Goal: Information Seeking & Learning: Learn about a topic

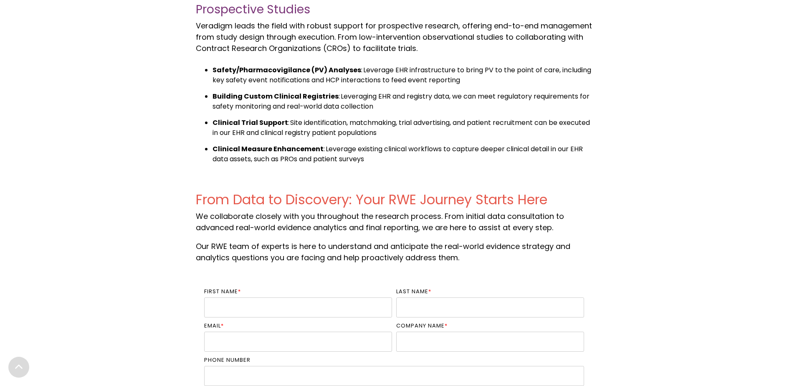
scroll to position [1117, 0]
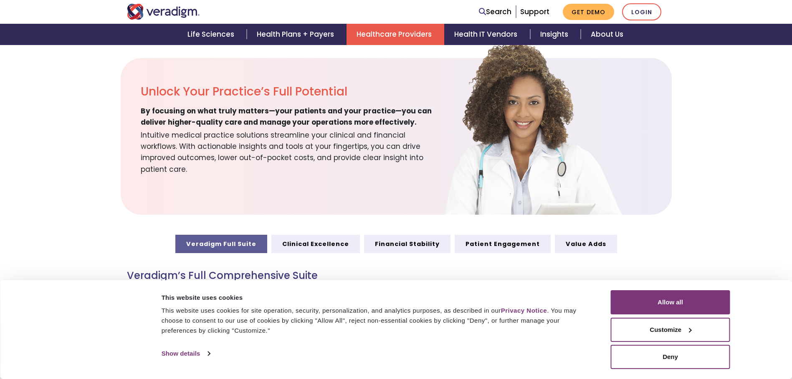
scroll to position [543, 0]
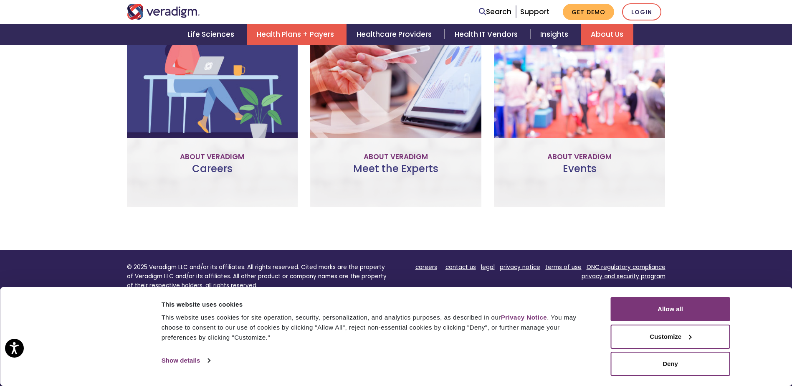
scroll to position [551, 0]
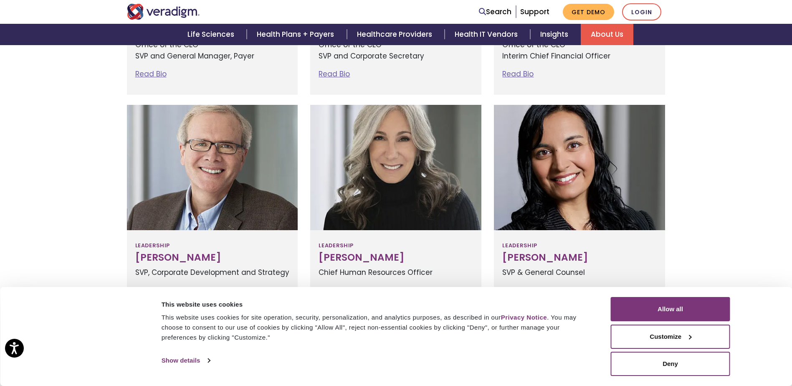
scroll to position [459, 0]
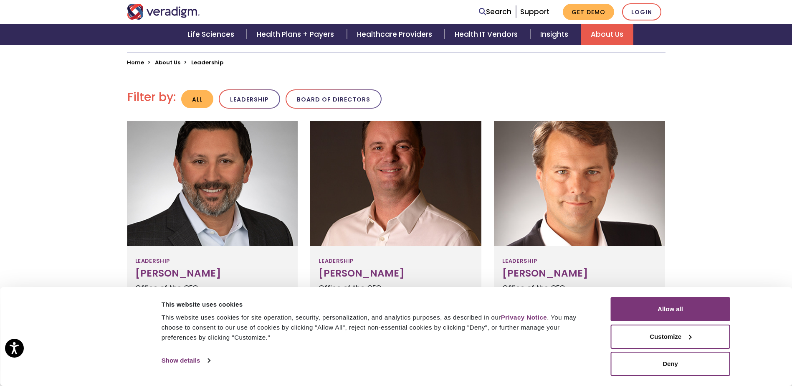
scroll to position [209, 0]
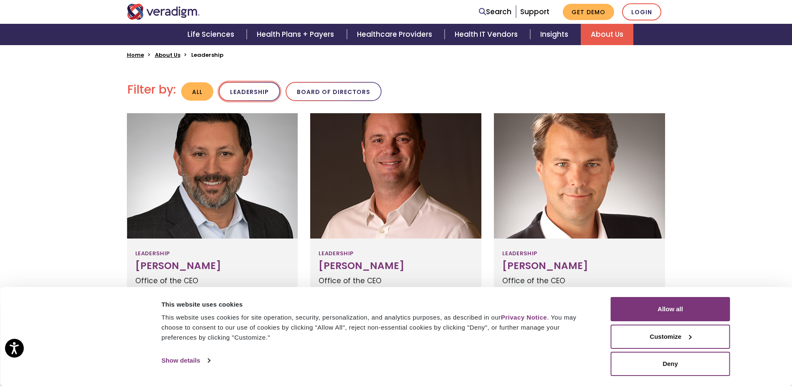
click at [251, 86] on button "Leadership" at bounding box center [249, 92] width 61 height 20
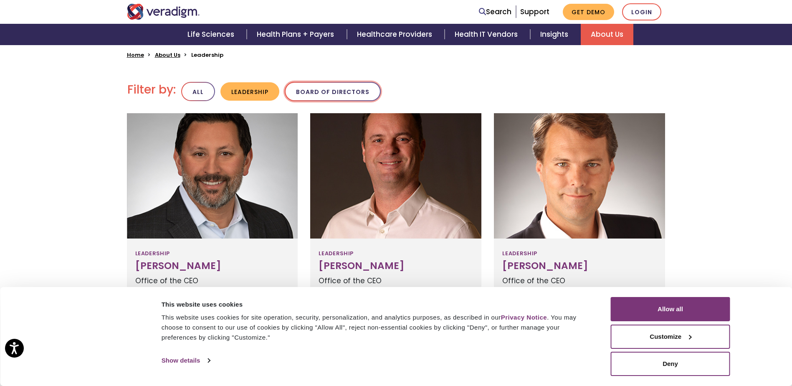
click at [345, 84] on button "Board of Directors" at bounding box center [333, 92] width 96 height 20
